Goal: Transaction & Acquisition: Purchase product/service

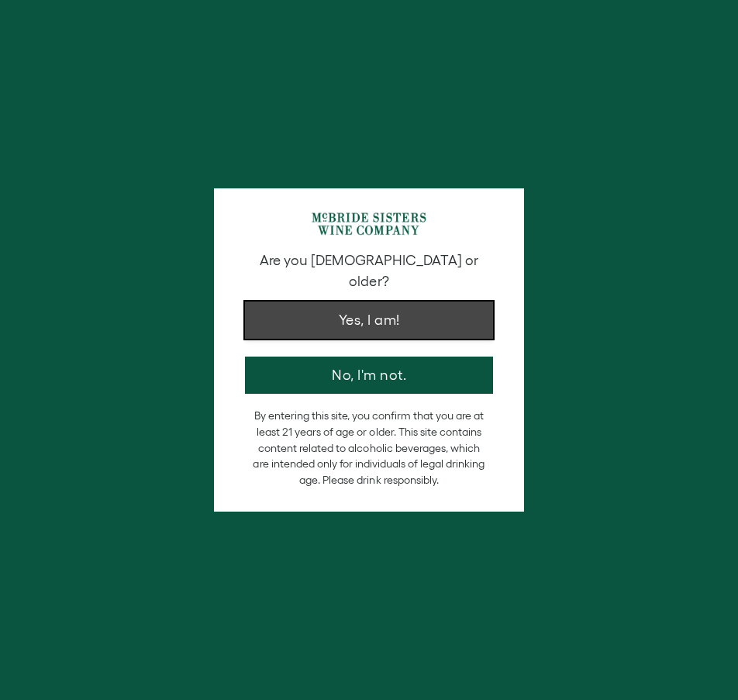
click at [470, 302] on button "Yes, I am!" at bounding box center [369, 320] width 248 height 37
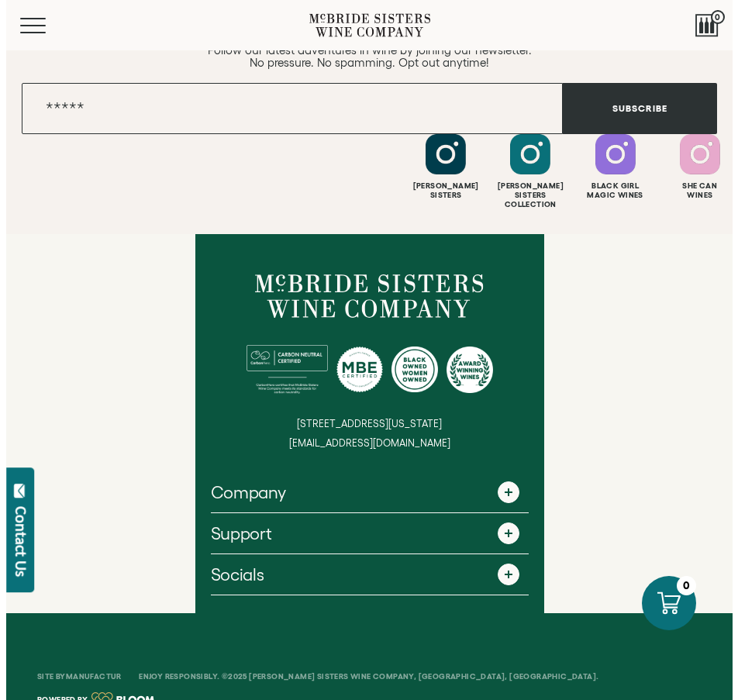
scroll to position [6364, 0]
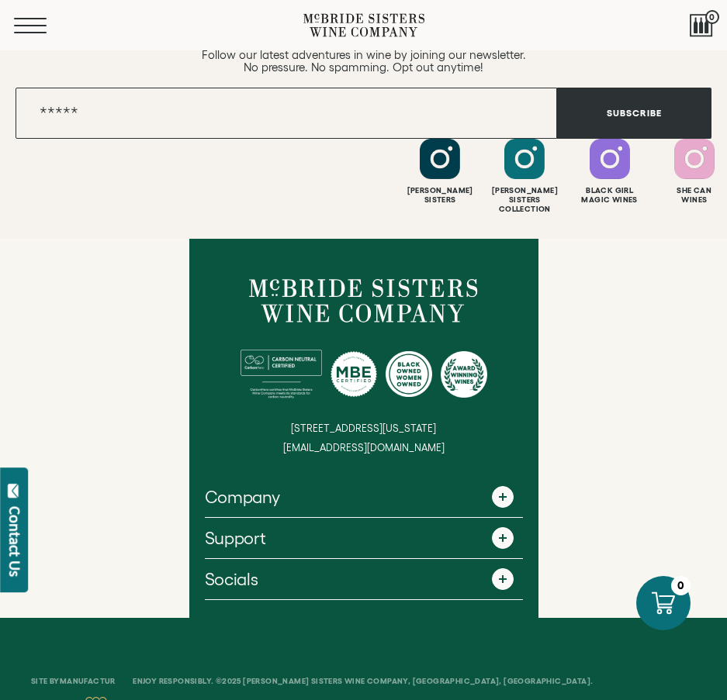
click at [34, 33] on span "Mobile Menu Trigger" at bounding box center [30, 33] width 33 height 2
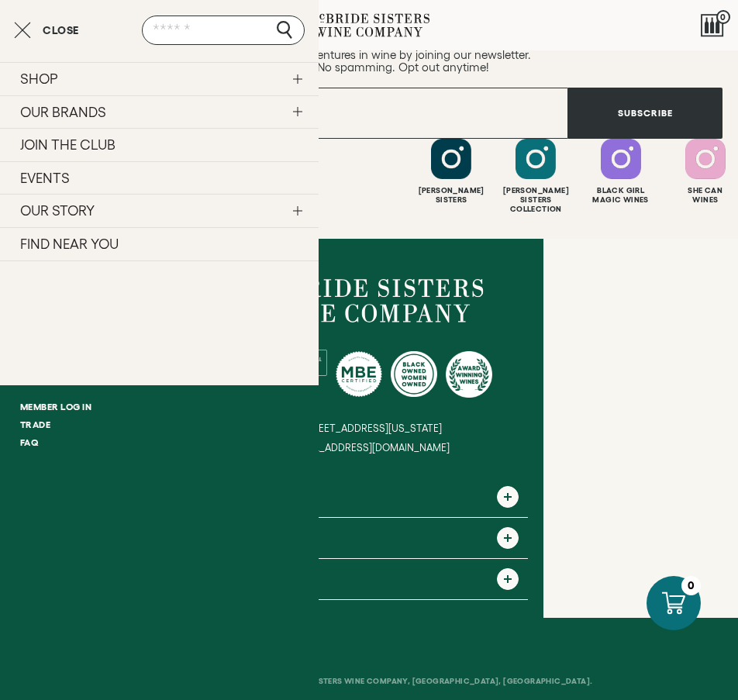
click at [44, 81] on link "SHOP" at bounding box center [159, 78] width 319 height 33
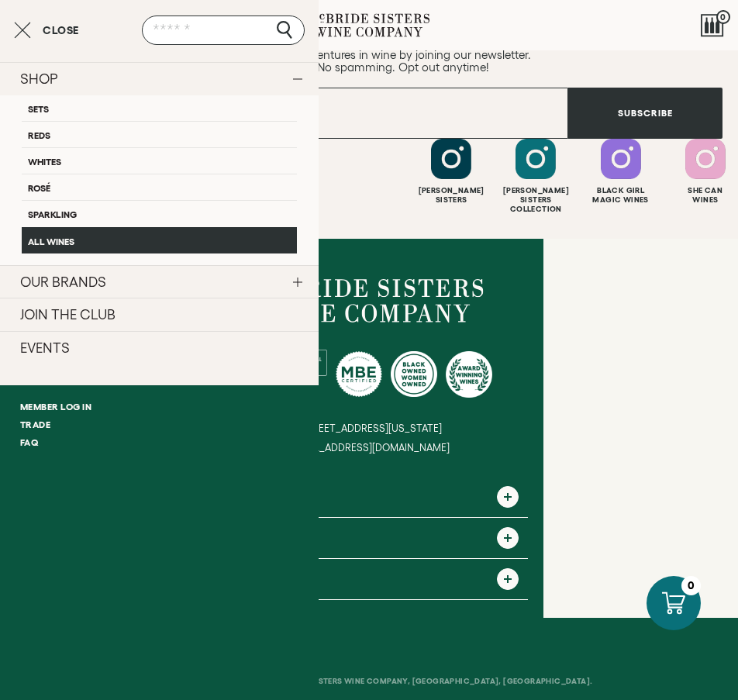
click at [57, 236] on link "All Wines" at bounding box center [159, 240] width 275 height 26
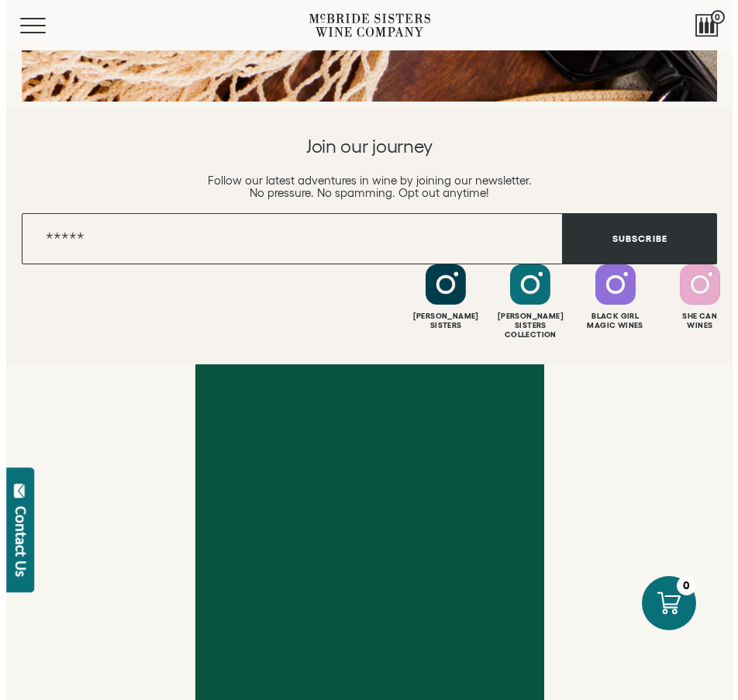
scroll to position [2433, 0]
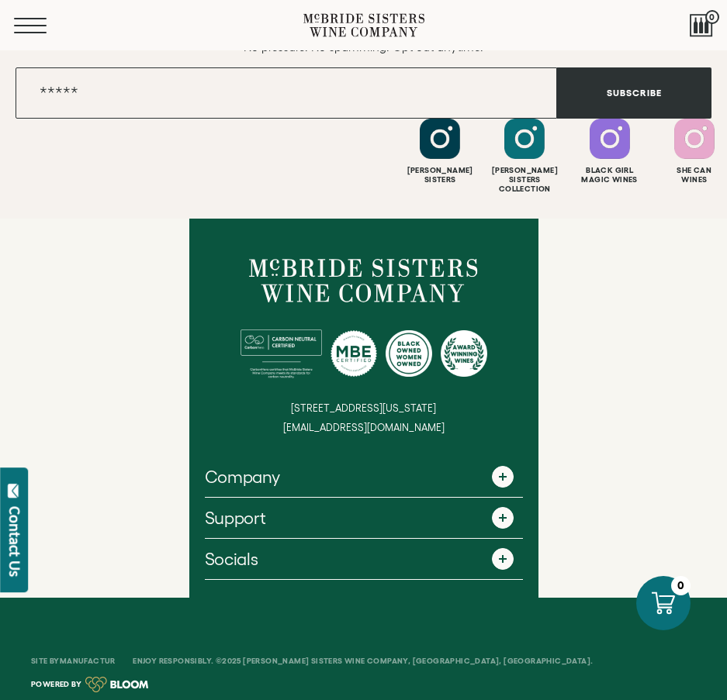
click at [40, 27] on button "Menu" at bounding box center [42, 26] width 56 height 16
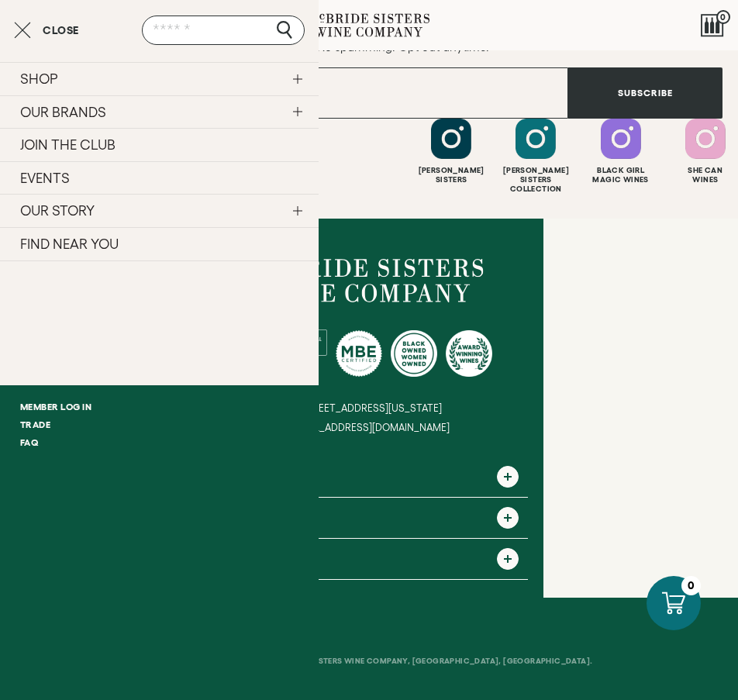
click at [52, 88] on link "SHOP" at bounding box center [159, 78] width 319 height 33
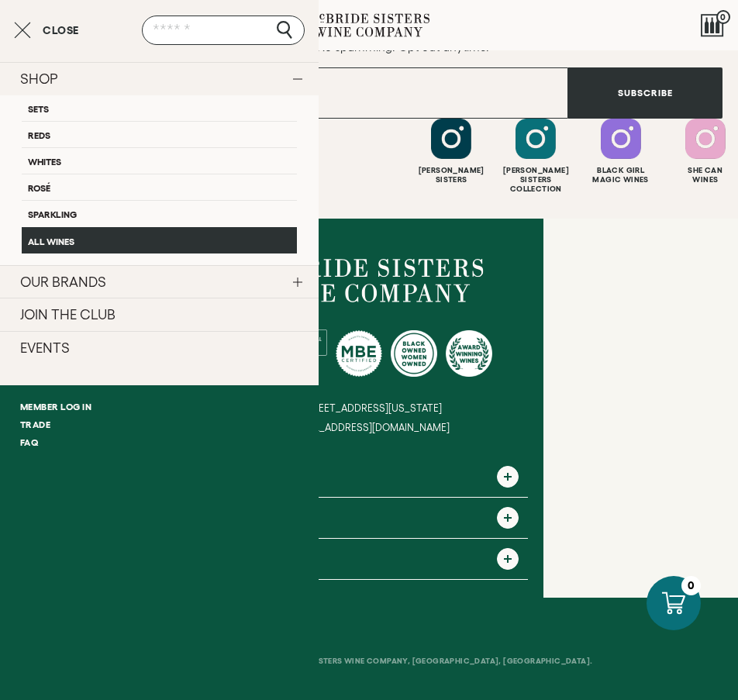
click at [73, 247] on link "All Wines" at bounding box center [159, 240] width 275 height 26
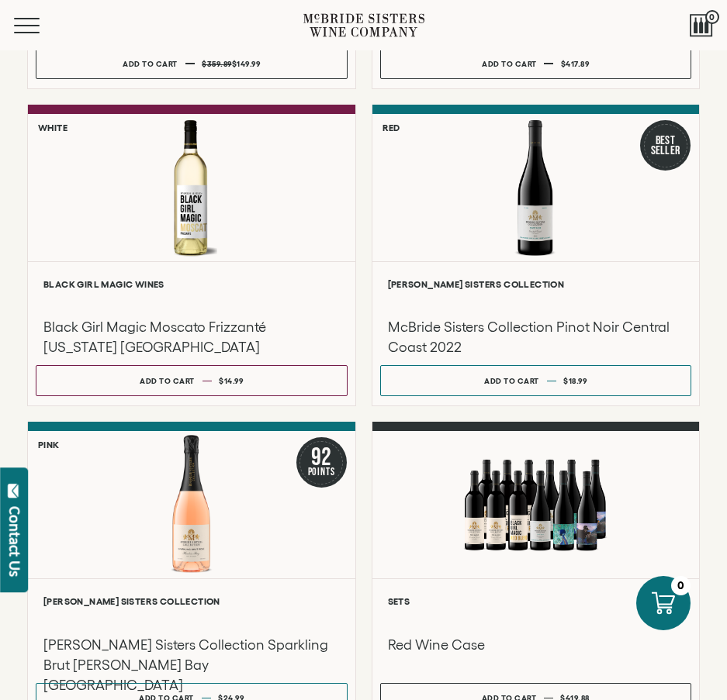
scroll to position [344, 0]
